Goal: Task Accomplishment & Management: Complete application form

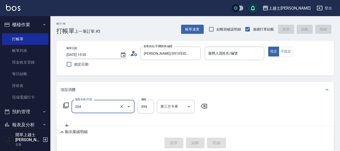
type input "A級洗+剪(204)"
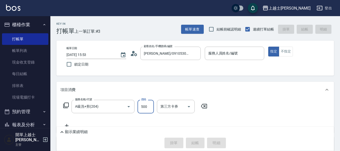
type input "500"
type input "小媛-2"
type input "[DATE] 19:23"
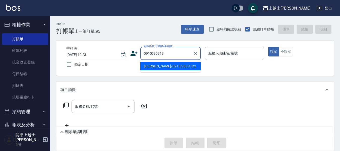
type input "[PERSON_NAME]/0910530313/2"
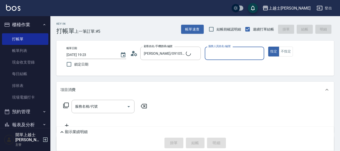
type input "小媛-2"
click at [268, 47] on button "指定" at bounding box center [273, 52] width 11 height 10
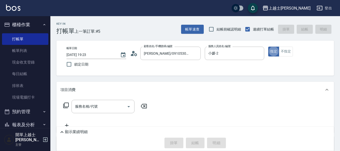
type button "true"
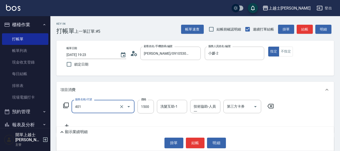
type input "基本染髮(401)"
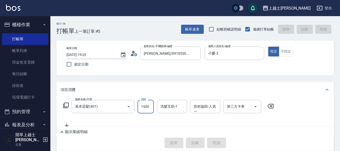
type input "[DATE] 19:24"
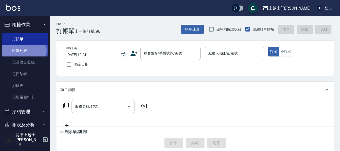
click at [14, 51] on link "帳單列表" at bounding box center [25, 51] width 46 height 12
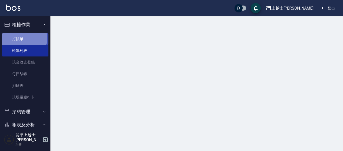
click at [23, 38] on link "打帳單" at bounding box center [25, 39] width 46 height 12
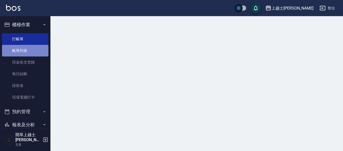
click at [25, 52] on link "帳單列表" at bounding box center [25, 51] width 46 height 12
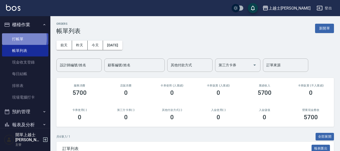
click at [13, 38] on link "打帳單" at bounding box center [25, 39] width 46 height 12
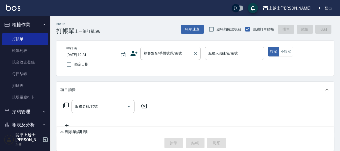
drag, startPoint x: 1, startPoint y: 44, endPoint x: 151, endPoint y: 54, distance: 151.0
click at [151, 54] on div "顧客姓名/手機號碼/編號 顧客姓名/手機號碼/編號" at bounding box center [170, 53] width 60 height 13
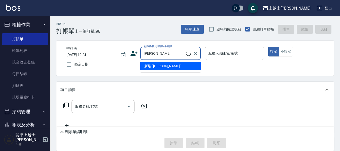
type input "李"
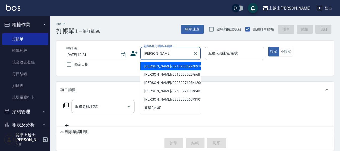
click at [176, 70] on li "[PERSON_NAME]/0910930629/0910930629" at bounding box center [170, 66] width 60 height 8
type input "[PERSON_NAME]/0910930629/0910930629"
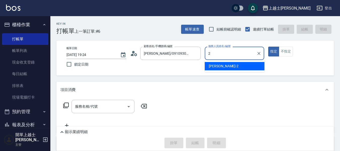
type input "2"
type button "true"
type input "小媛-2"
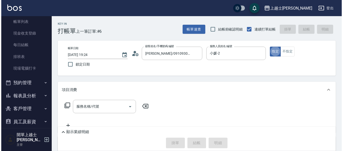
scroll to position [50, 0]
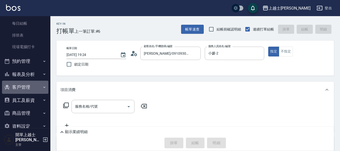
click at [33, 87] on button "客戶管理" at bounding box center [25, 87] width 46 height 13
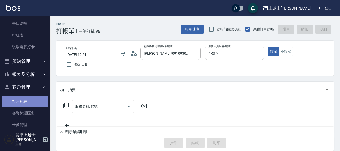
click at [26, 101] on link "客戶列表" at bounding box center [25, 102] width 46 height 12
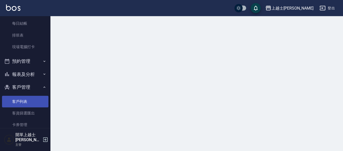
click at [25, 106] on link "客戶列表" at bounding box center [25, 102] width 46 height 12
